Goal: Transaction & Acquisition: Purchase product/service

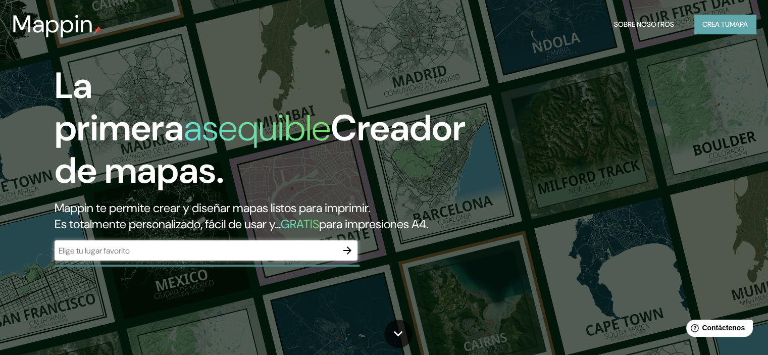
click at [708, 27] on font "Crea tu" at bounding box center [716, 24] width 27 height 9
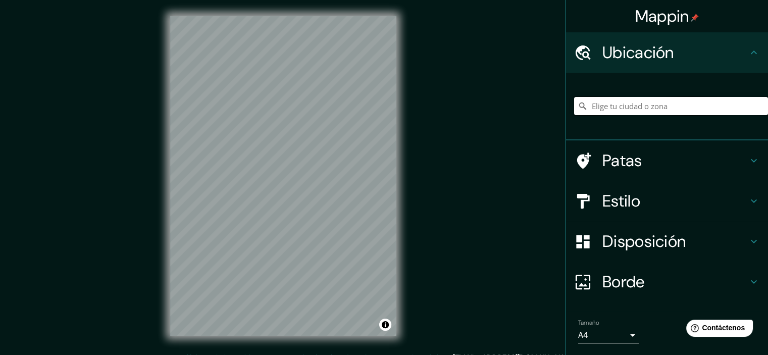
click at [653, 101] on input "Elige tu ciudad o zona" at bounding box center [671, 106] width 194 height 18
drag, startPoint x: 655, startPoint y: 105, endPoint x: 776, endPoint y: 107, distance: 120.8
click at [768, 107] on html "Mappin Ubicación Avenida El Porvenir, El Porvenir, Departamento de La Libertad,…" at bounding box center [384, 177] width 768 height 355
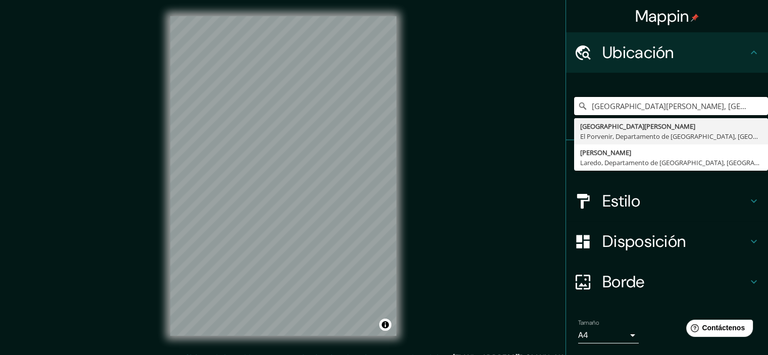
type input "Avenida Sánchez Carrión, El Porvenir, Departamento de La Libertad, Perú"
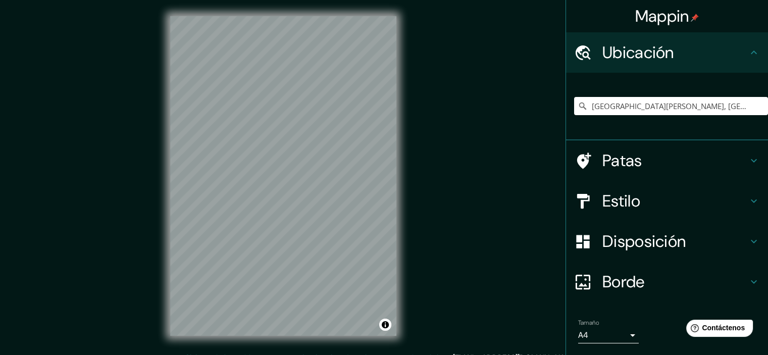
click at [639, 159] on h4 "Patas" at bounding box center [676, 161] width 146 height 20
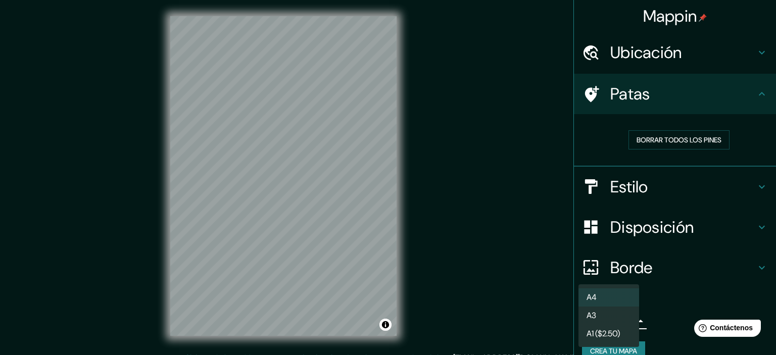
click at [628, 318] on body "Mappin Ubicación Avenida Sánchez Carrión, El Porvenir, Departamento de La Liber…" at bounding box center [388, 177] width 776 height 355
click at [625, 297] on li "A4" at bounding box center [609, 297] width 61 height 19
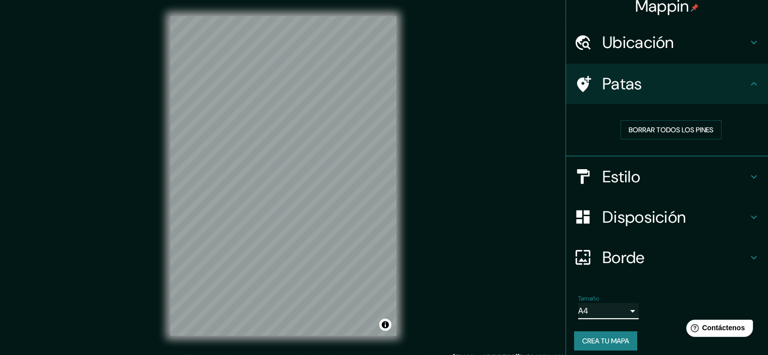
scroll to position [16, 0]
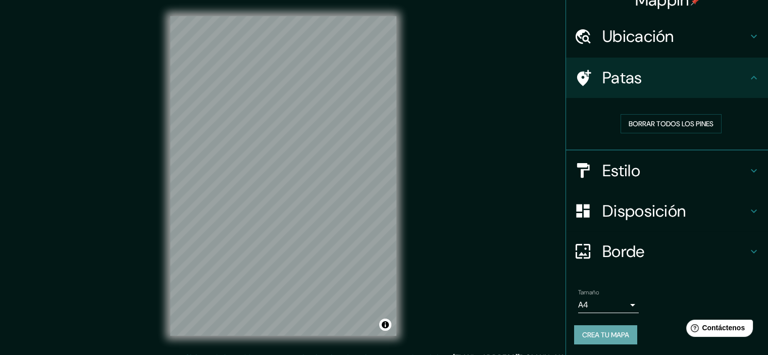
click at [619, 332] on font "Crea tu mapa" at bounding box center [606, 334] width 47 height 9
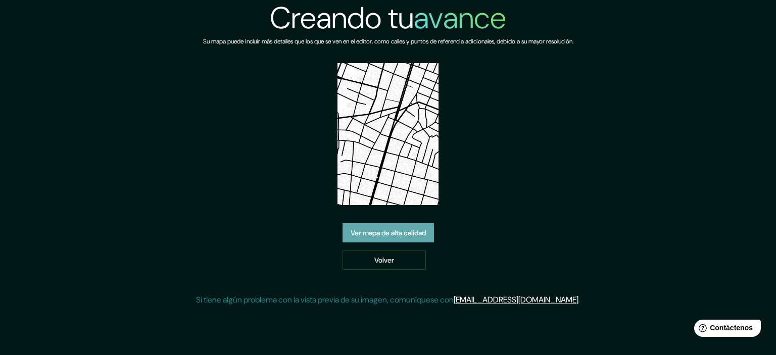
click at [378, 232] on font "Ver mapa de alta calidad" at bounding box center [388, 232] width 75 height 9
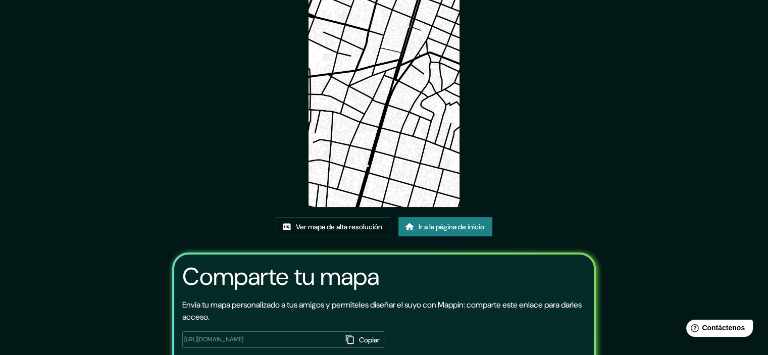
scroll to position [101, 0]
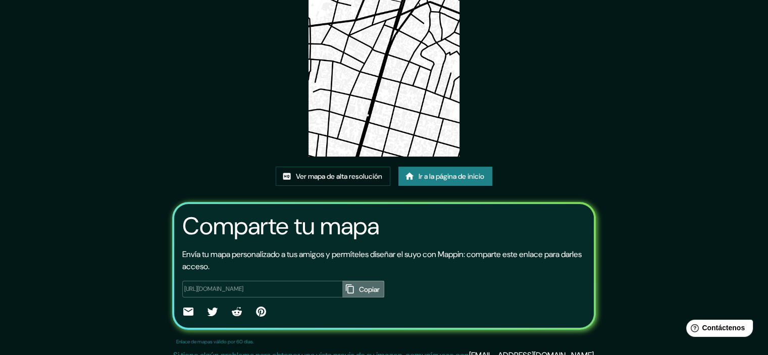
click at [345, 288] on icon "button" at bounding box center [350, 289] width 10 height 10
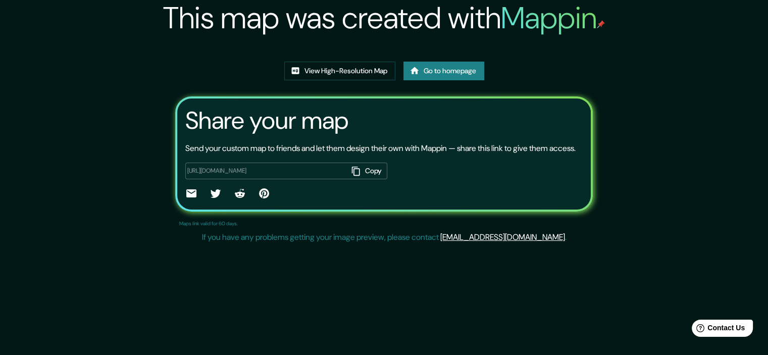
click at [384, 52] on img at bounding box center [384, 52] width 0 height 0
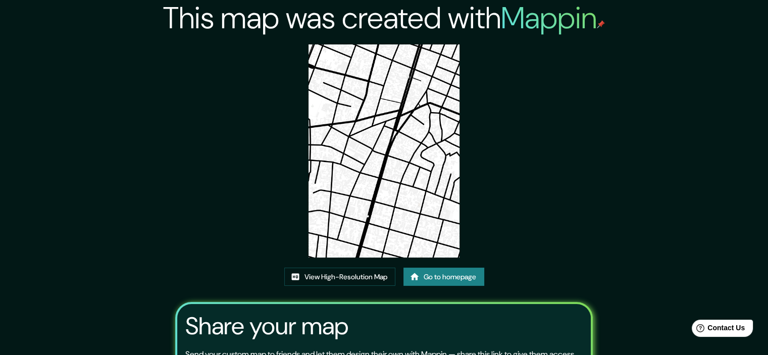
click at [397, 170] on img at bounding box center [384, 150] width 151 height 213
click at [368, 188] on img at bounding box center [384, 150] width 151 height 213
click at [370, 188] on img at bounding box center [384, 150] width 151 height 213
click at [372, 189] on img at bounding box center [384, 150] width 151 height 213
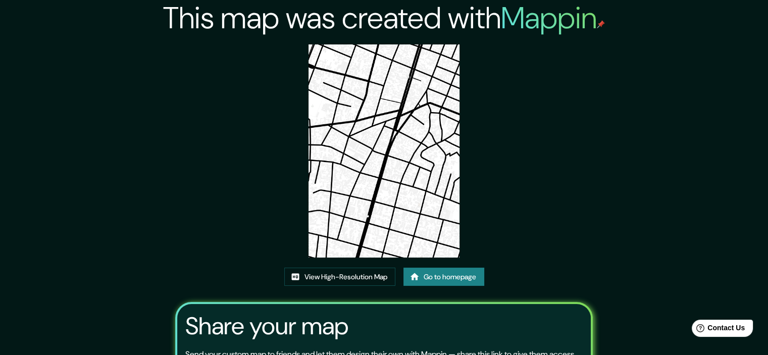
click at [461, 272] on link "Go to homepage" at bounding box center [444, 277] width 81 height 19
